Goal: Information Seeking & Learning: Learn about a topic

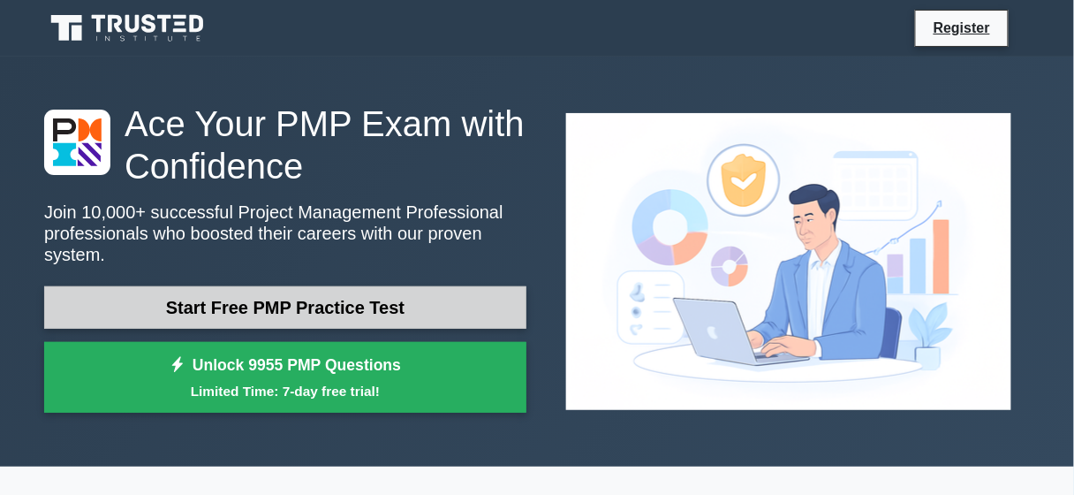
click at [335, 303] on link "Start Free PMP Practice Test" at bounding box center [285, 307] width 482 height 42
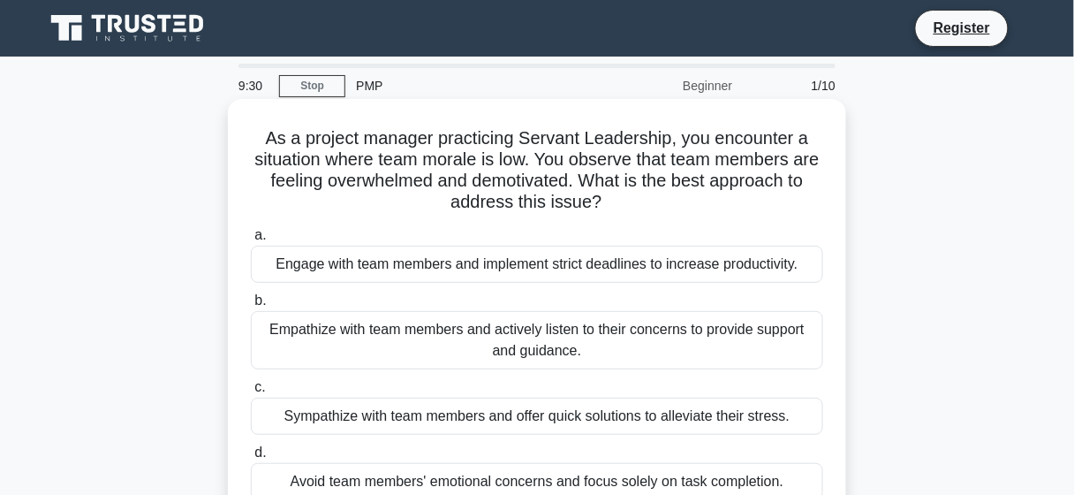
scroll to position [206, 0]
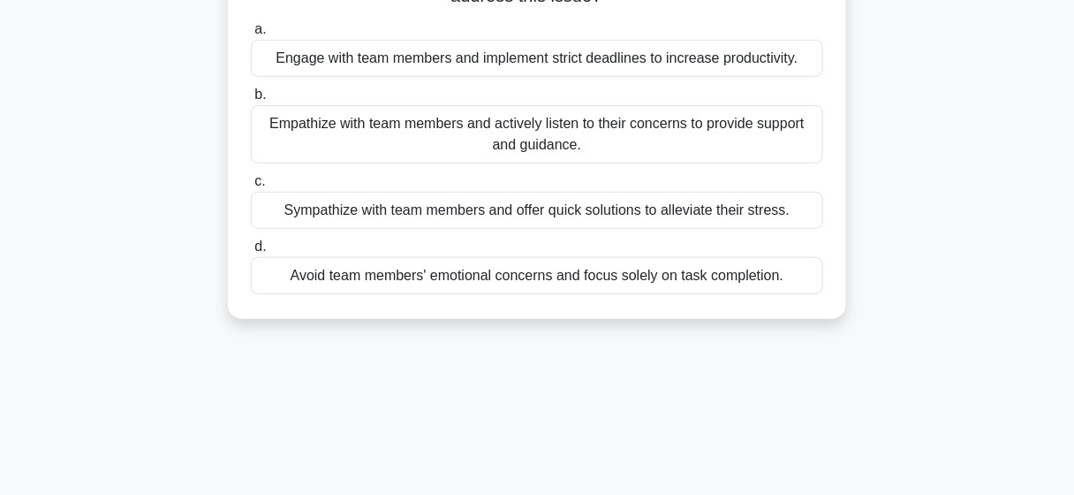
click at [502, 137] on div "Empathize with team members and actively listen to their concerns to provide su…" at bounding box center [537, 134] width 572 height 58
click at [251, 101] on input "b. Empathize with team members and actively listen to their concerns to provide…" at bounding box center [251, 94] width 0 height 11
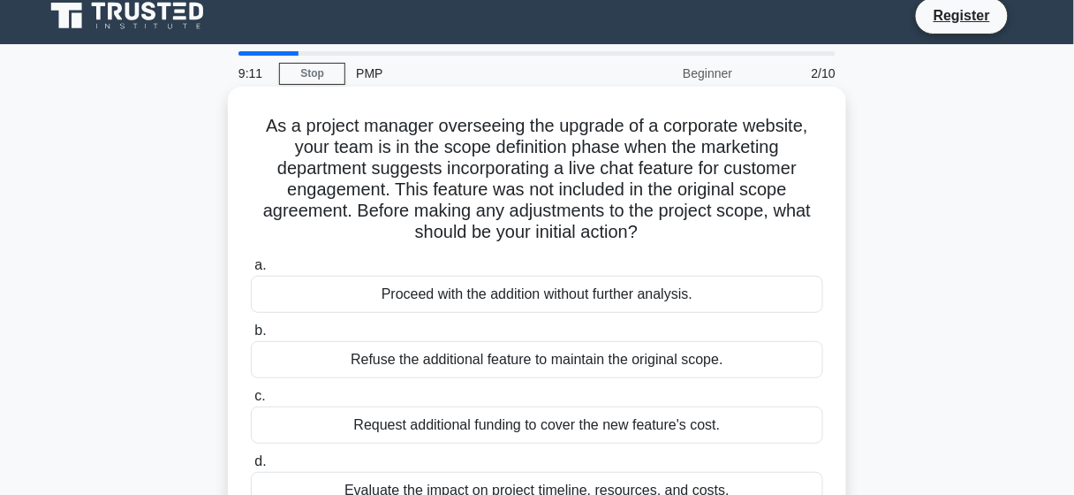
scroll to position [0, 0]
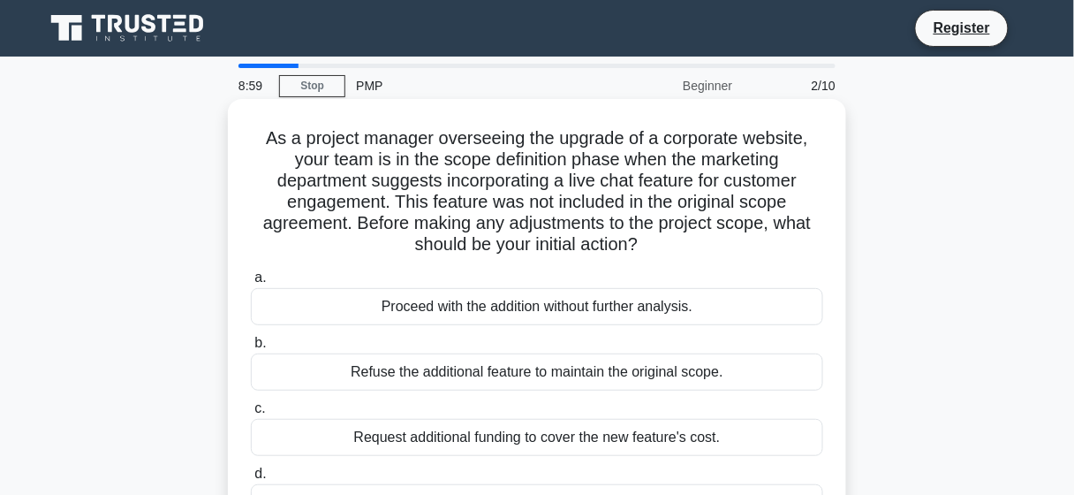
click at [718, 299] on div "Proceed with the addition without further analysis." at bounding box center [537, 306] width 572 height 37
click at [251, 284] on input "a. Proceed with the addition without further analysis." at bounding box center [251, 277] width 0 height 11
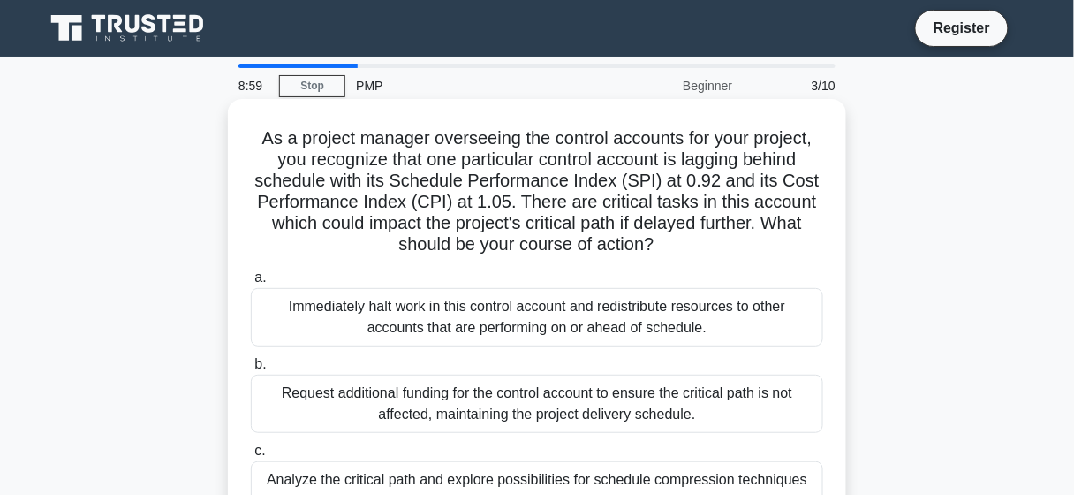
click at [662, 328] on div "Immediately halt work in this control account and redistribute resources to oth…" at bounding box center [537, 317] width 572 height 58
click at [251, 284] on input "a. Immediately halt work in this control account and redistribute resources to …" at bounding box center [251, 277] width 0 height 11
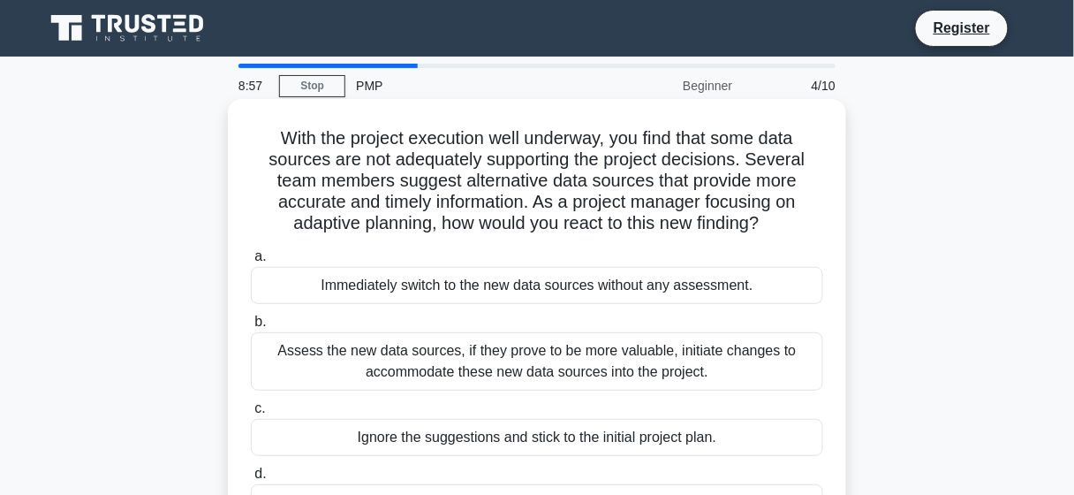
click at [671, 397] on label "c. Ignore the suggestions and stick to the initial project plan." at bounding box center [537, 426] width 572 height 58
click at [251, 403] on input "c. Ignore the suggestions and stick to the initial project plan." at bounding box center [251, 408] width 0 height 11
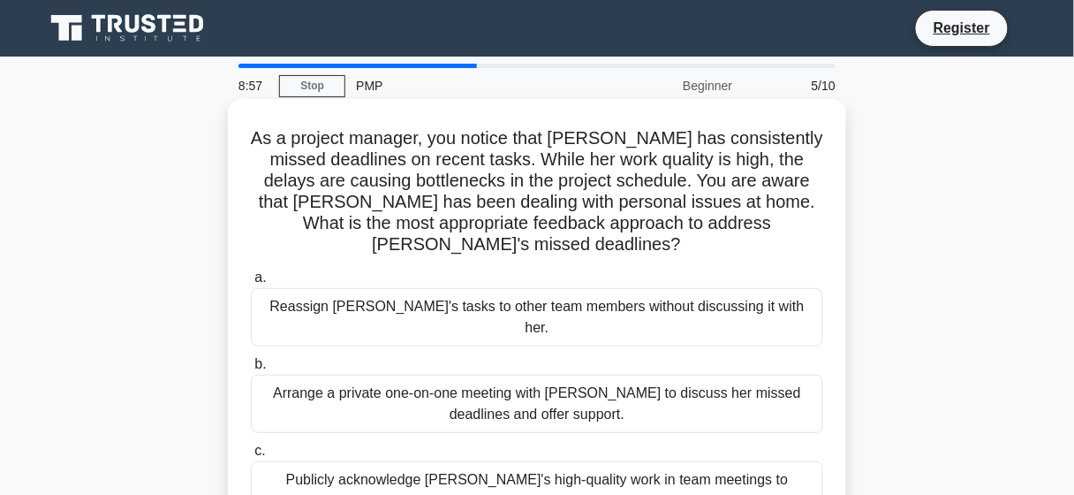
click at [663, 375] on div "Arrange a private one-on-one meeting with Emily to discuss her missed deadlines…" at bounding box center [537, 404] width 572 height 58
click at [251, 359] on input "b. Arrange a private one-on-one meeting with Emily to discuss her missed deadli…" at bounding box center [251, 364] width 0 height 11
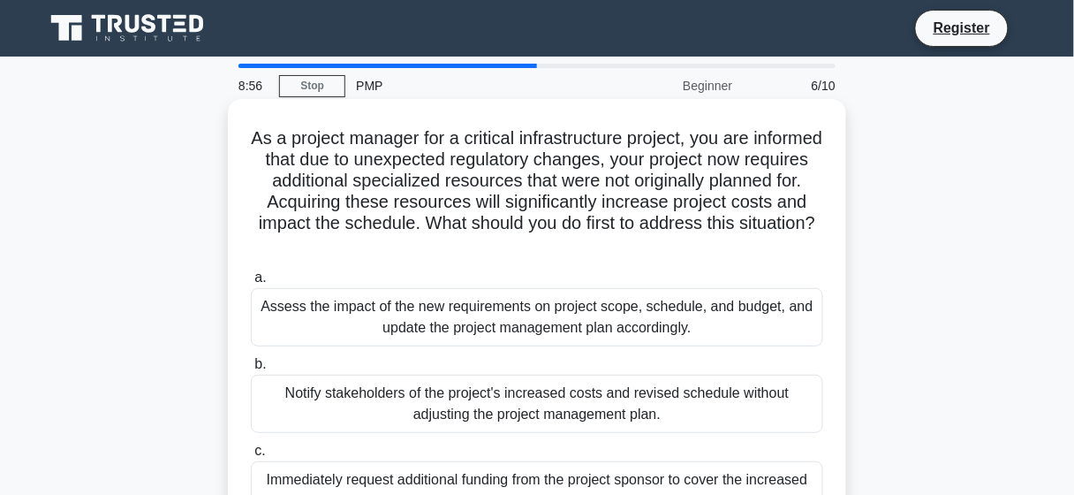
click at [662, 381] on div "Notify stakeholders of the project's increased costs and revised schedule witho…" at bounding box center [537, 404] width 572 height 58
click at [251, 370] on input "b. Notify stakeholders of the project's increased costs and revised schedule wi…" at bounding box center [251, 364] width 0 height 11
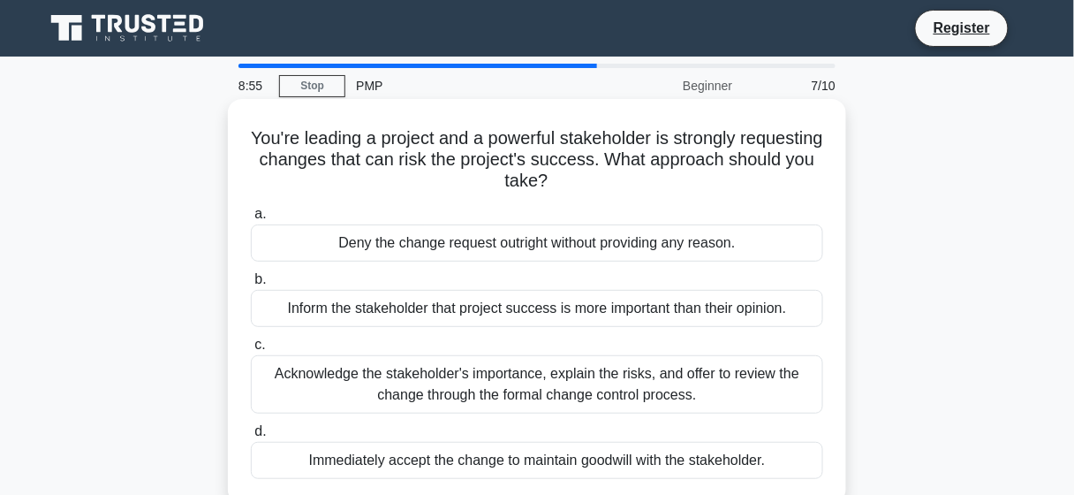
click at [663, 321] on div "Inform the stakeholder that project success is more important than their opinio…" at bounding box center [537, 308] width 572 height 37
click at [251, 285] on input "b. Inform the stakeholder that project success is more important than their opi…" at bounding box center [251, 279] width 0 height 11
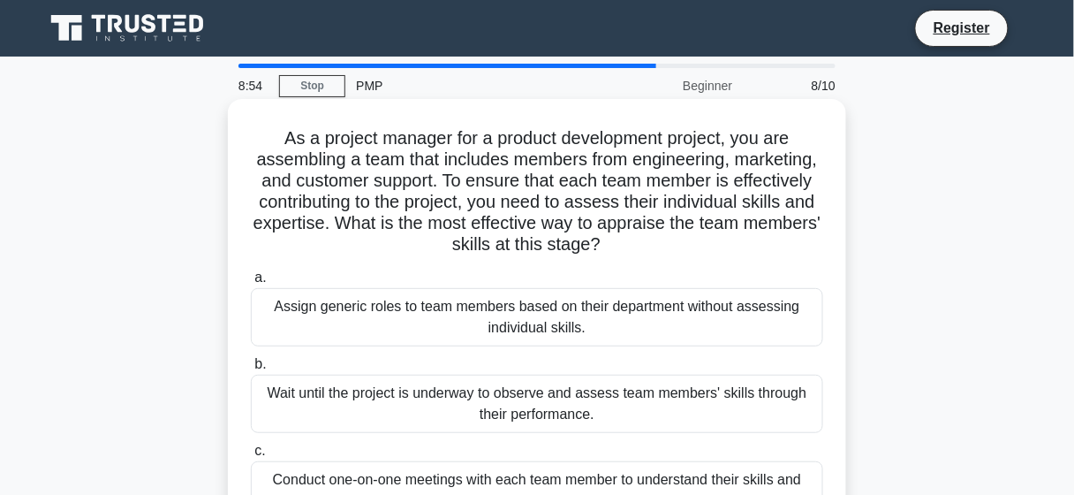
click at [667, 297] on div "Assign generic roles to team members based on their department without assessin…" at bounding box center [537, 317] width 572 height 58
click at [251, 284] on input "a. Assign generic roles to team members based on their department without asses…" at bounding box center [251, 277] width 0 height 11
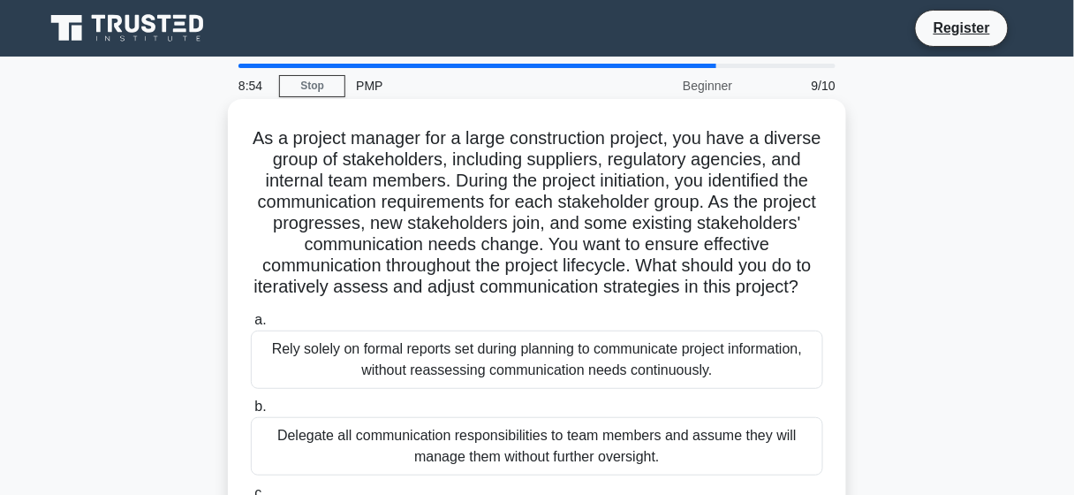
click at [679, 379] on div "Rely solely on formal reports set during planning to communicate project inform…" at bounding box center [537, 359] width 572 height 58
click at [251, 326] on input "a. Rely solely on formal reports set during planning to communicate project inf…" at bounding box center [251, 319] width 0 height 11
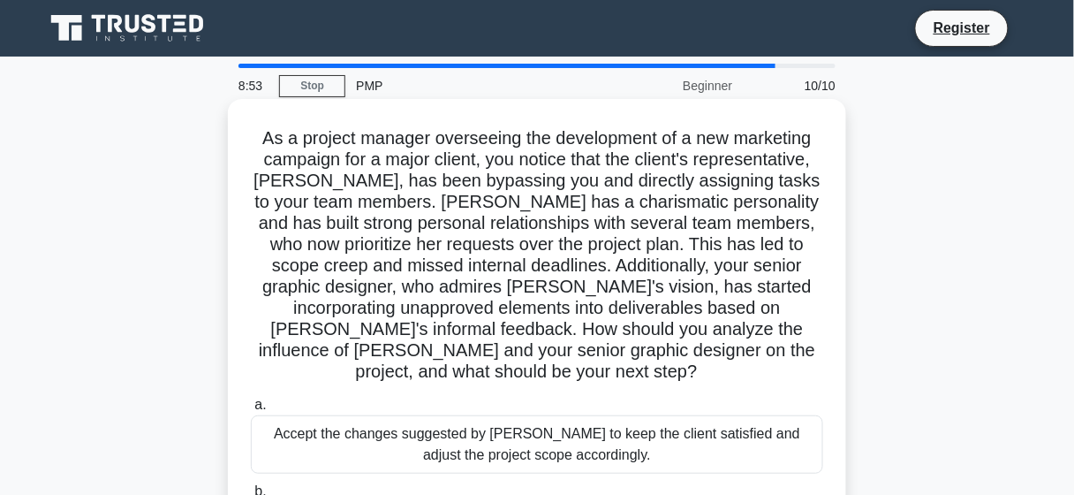
click at [643, 441] on div "Accept the changes suggested by Jenna to keep the client satisfied and adjust t…" at bounding box center [537, 444] width 572 height 58
click at [251, 411] on input "a. Accept the changes suggested by Jenna to keep the client satisfied and adjus…" at bounding box center [251, 404] width 0 height 11
